Goal: Transaction & Acquisition: Purchase product/service

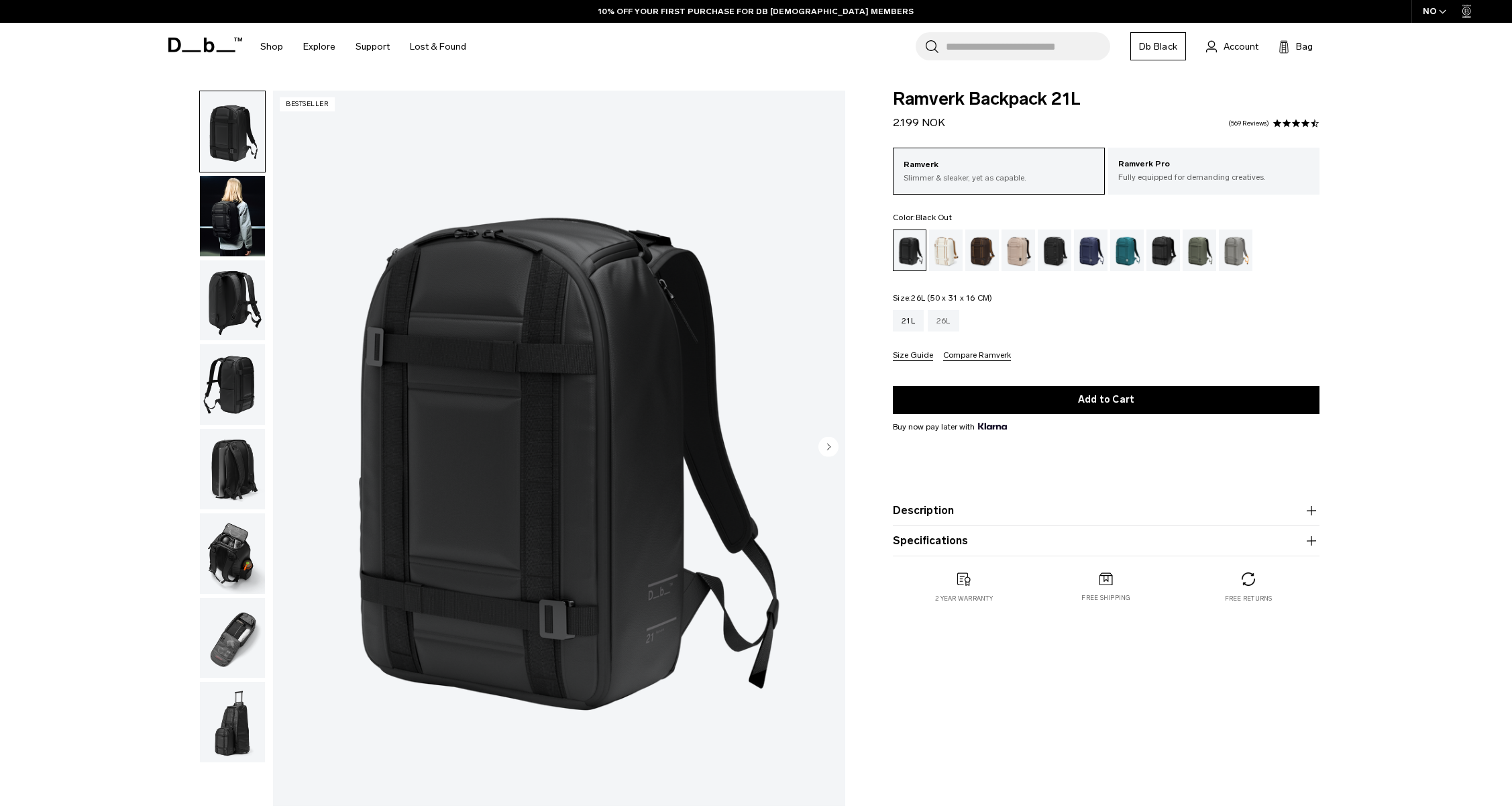
click at [949, 323] on div "26L" at bounding box center [943, 320] width 32 height 21
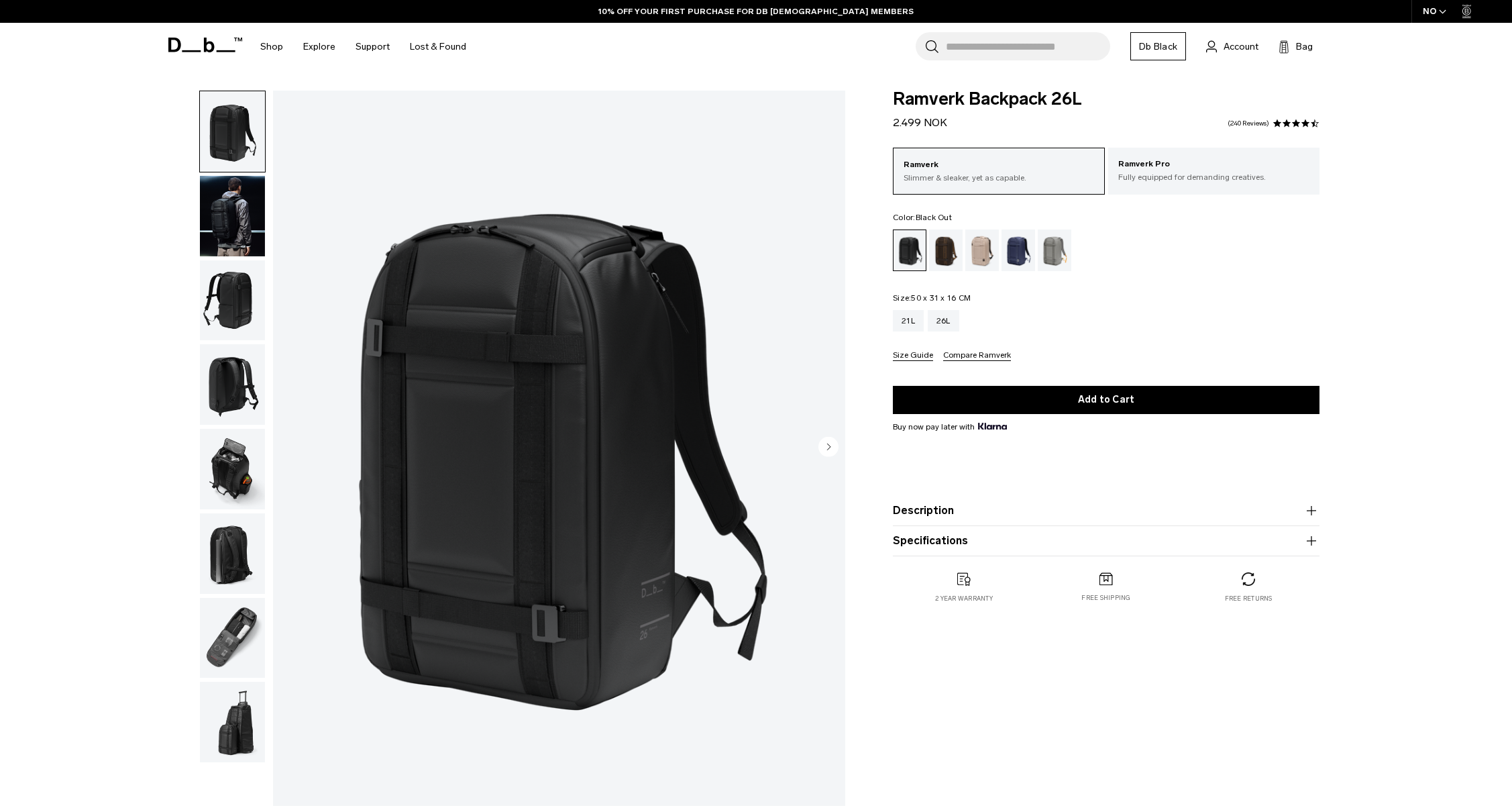
click at [225, 290] on img "button" at bounding box center [233, 301] width 65 height 81
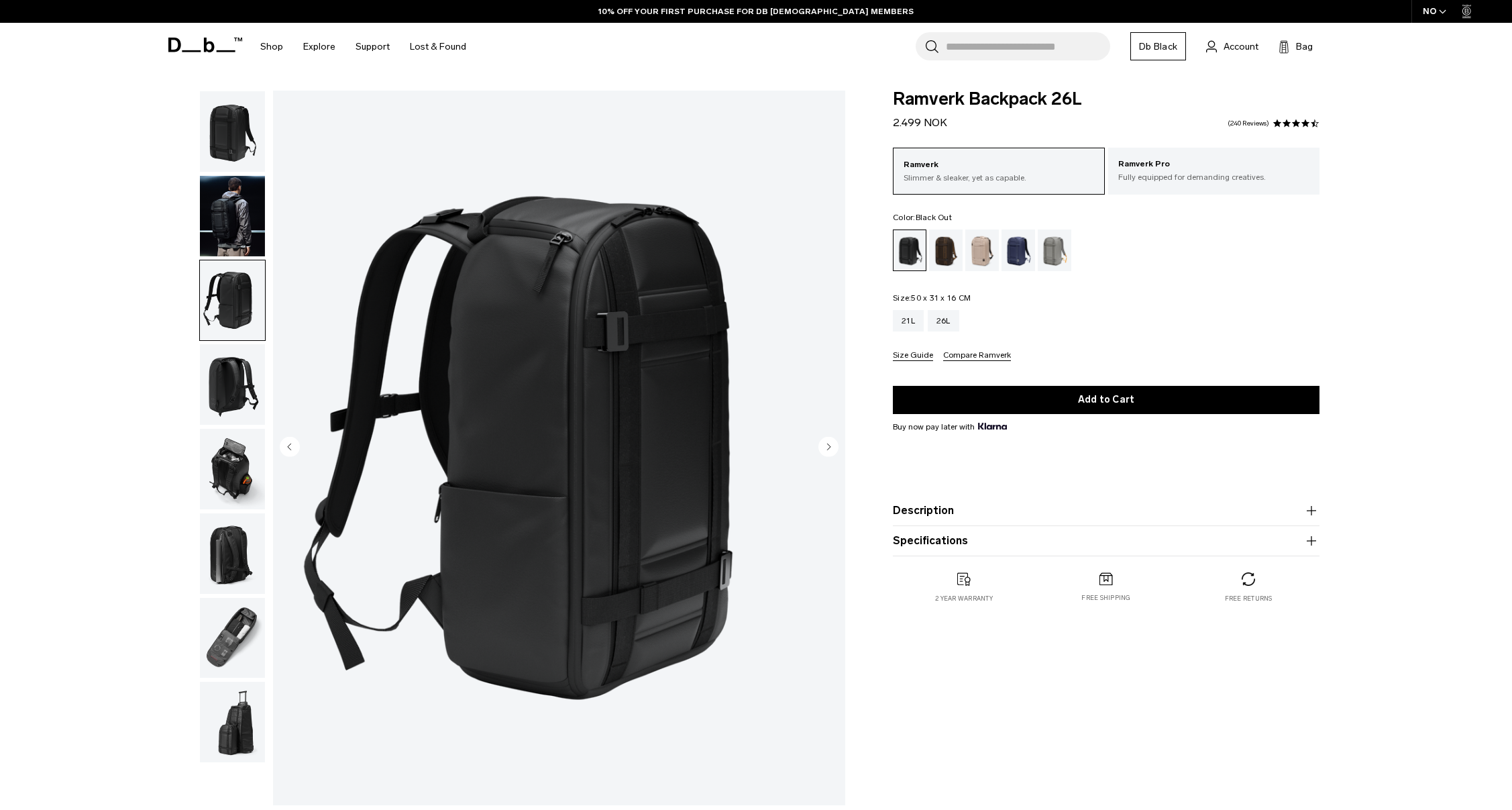
click at [222, 366] on img "button" at bounding box center [233, 384] width 65 height 81
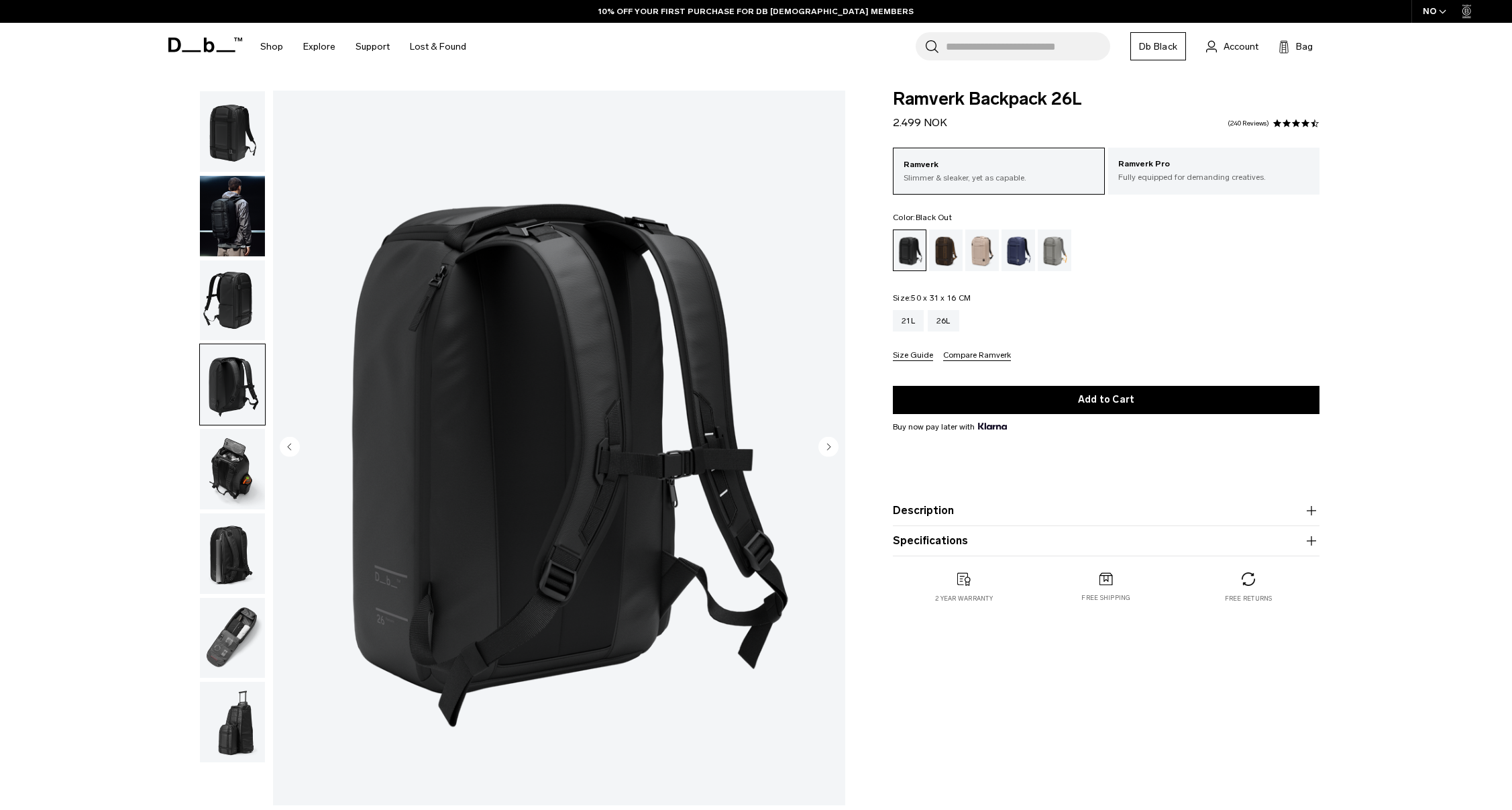
click at [235, 474] on img "button" at bounding box center [233, 470] width 65 height 81
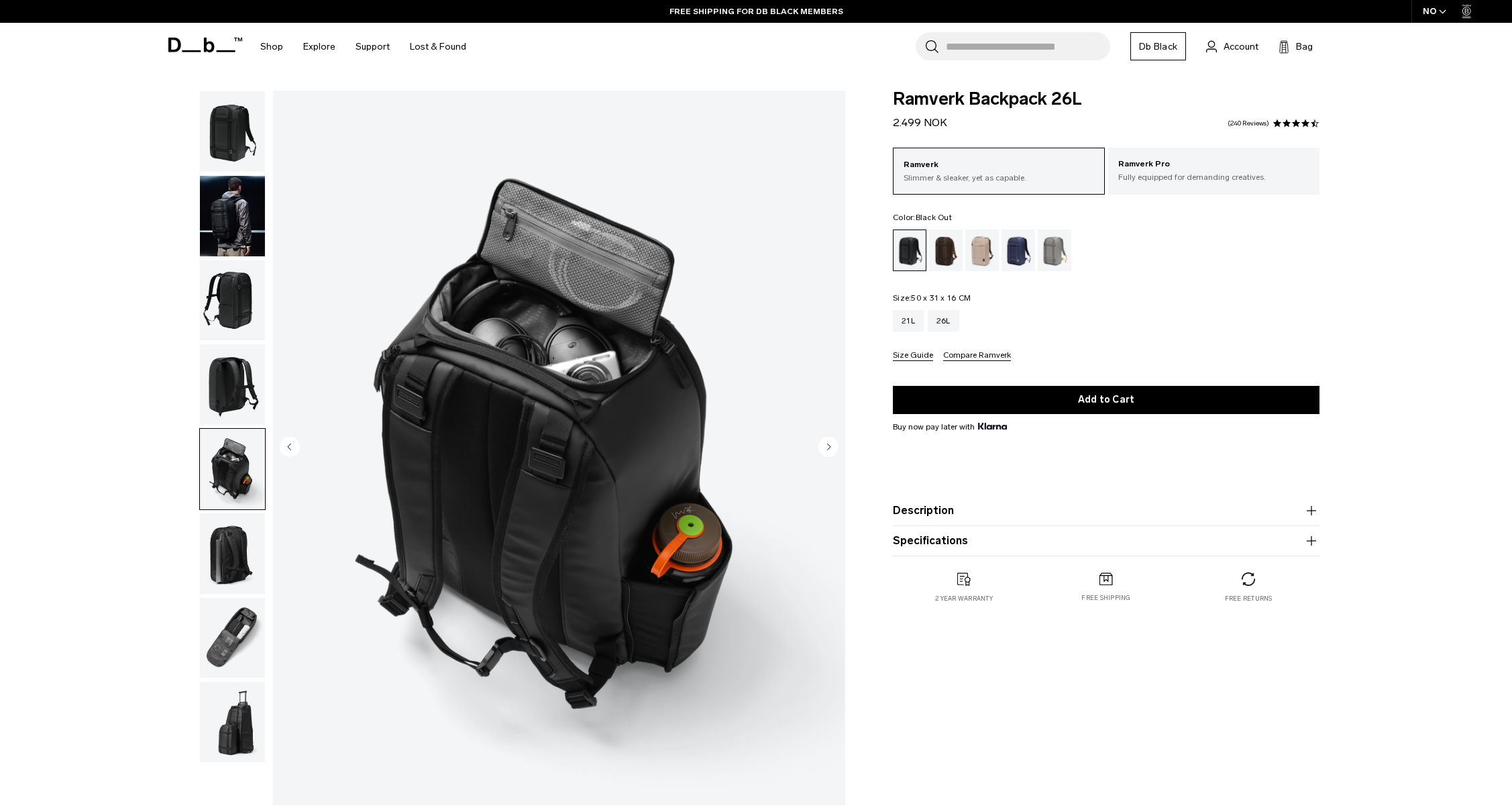
click at [229, 527] on img "button" at bounding box center [233, 554] width 65 height 81
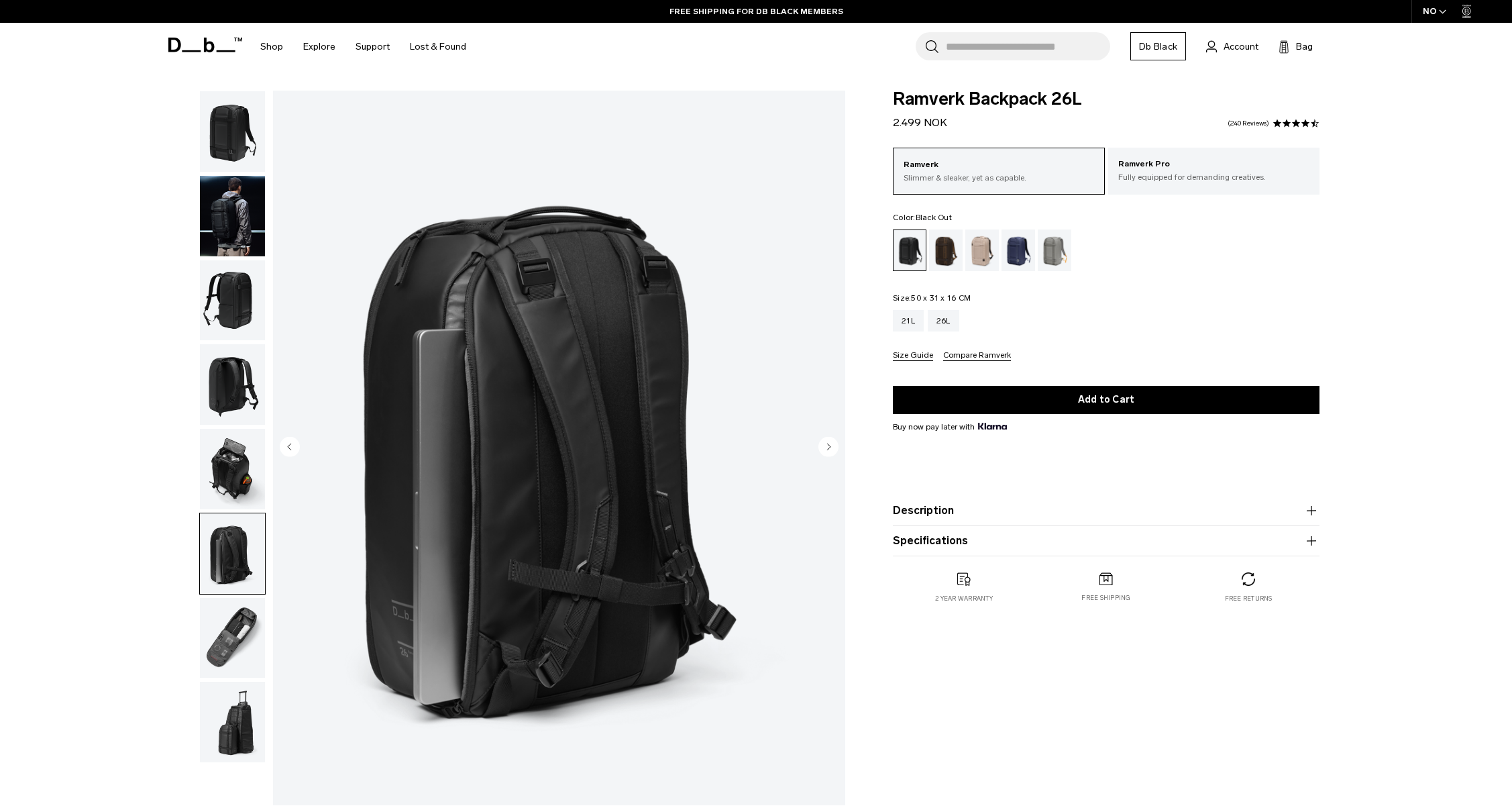
click at [226, 622] on img "button" at bounding box center [233, 638] width 65 height 81
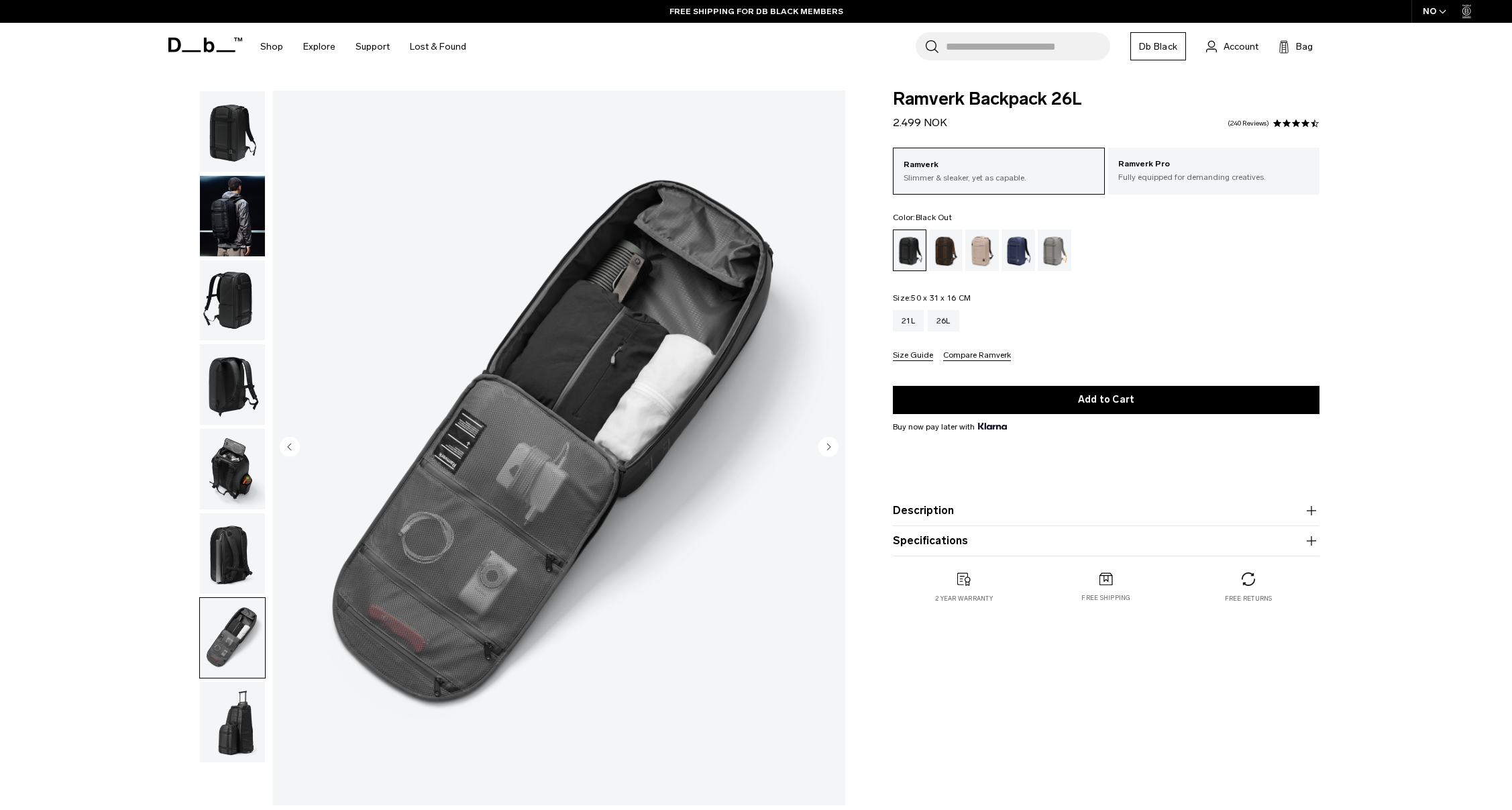
click at [239, 747] on img "button" at bounding box center [233, 722] width 65 height 81
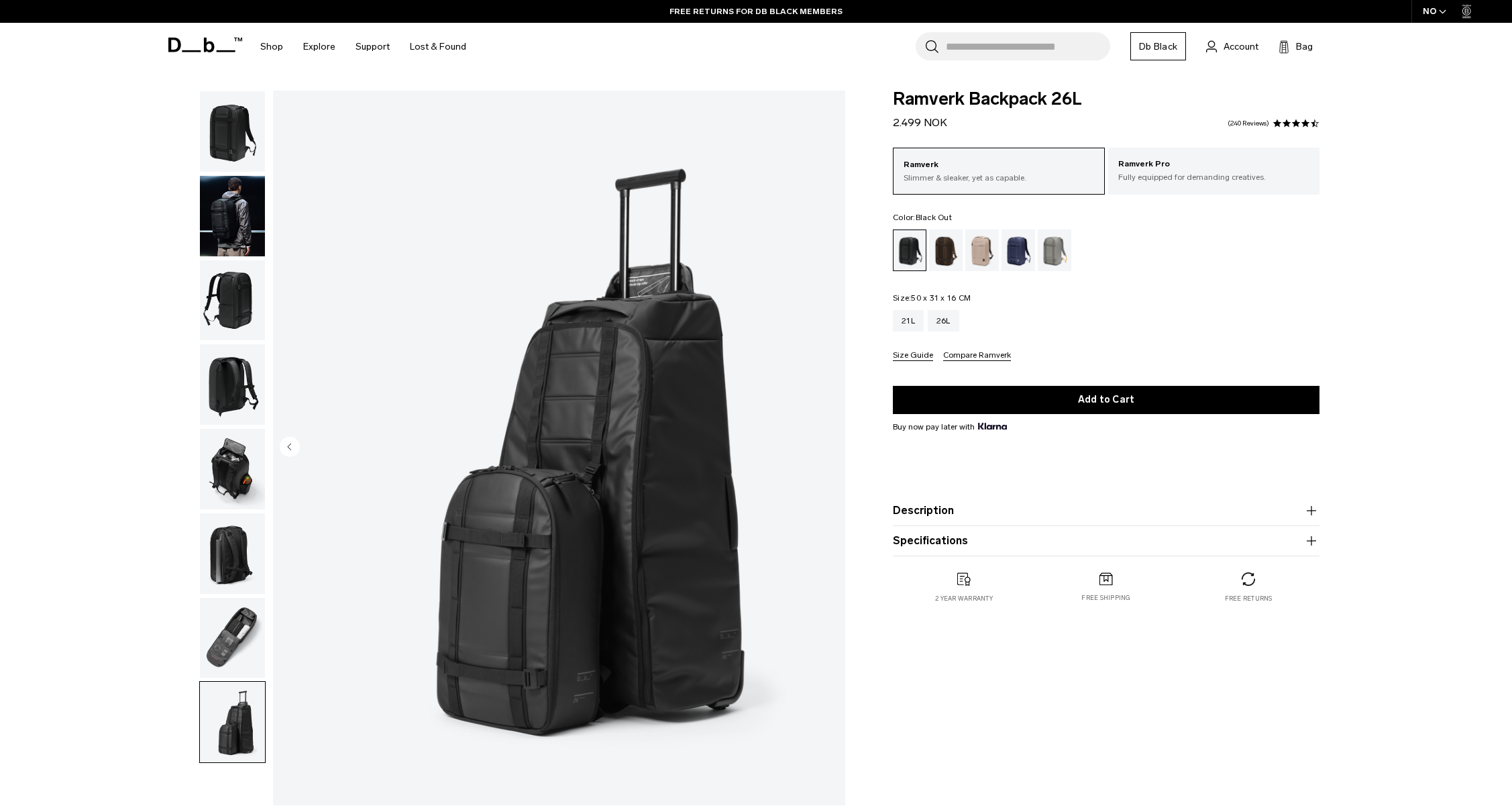
click at [236, 137] on img "button" at bounding box center [233, 132] width 65 height 81
